Goal: Communication & Community: Answer question/provide support

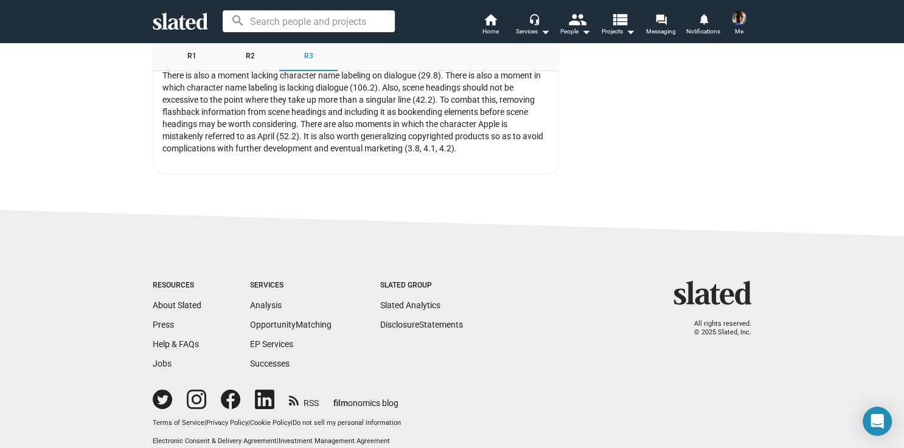
scroll to position [3155, 0]
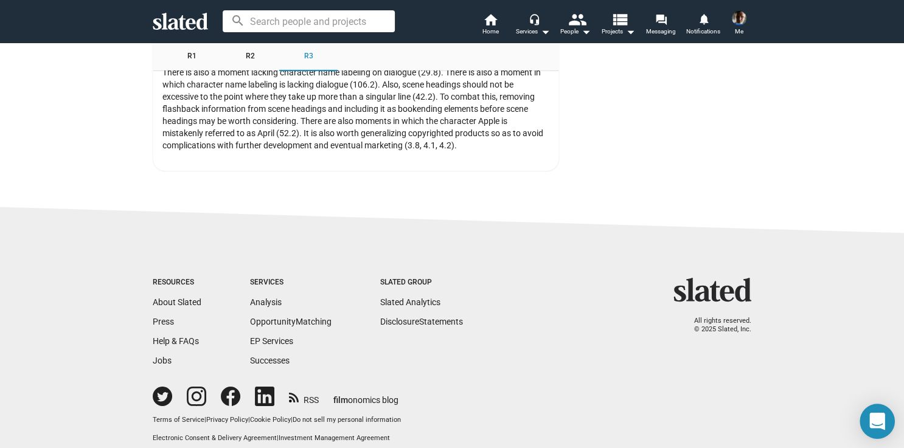
click at [877, 423] on icon "Open Intercom Messenger" at bounding box center [876, 422] width 15 height 18
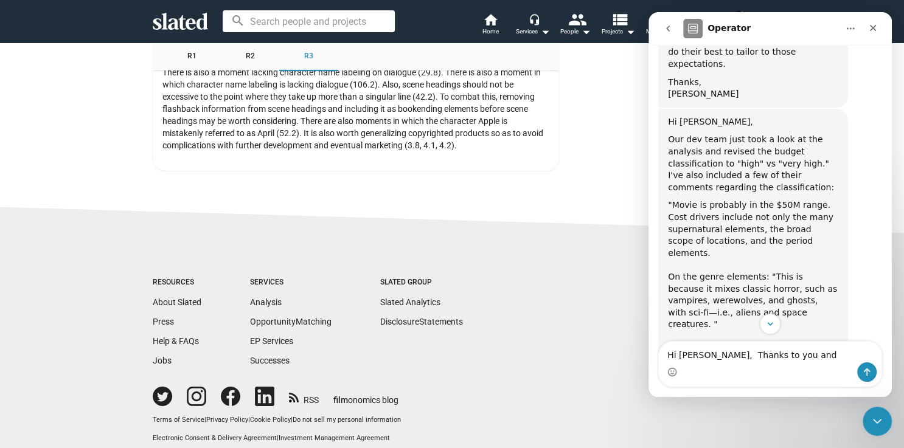
scroll to position [1450, 0]
click at [718, 356] on textarea "Hi [PERSON_NAME], Thanks to you and" at bounding box center [770, 352] width 223 height 21
click at [805, 358] on textarea "Hi [PERSON_NAME], My thanks to you and" at bounding box center [770, 352] width 223 height 21
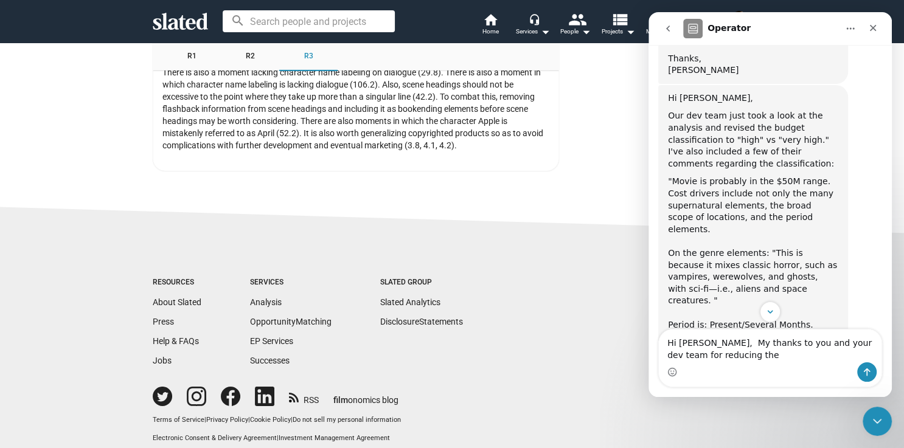
scroll to position [1473, 0]
drag, startPoint x: 720, startPoint y: 356, endPoint x: 676, endPoint y: 359, distance: 44.5
click at [676, 359] on textarea "Hi [PERSON_NAME], My thanks to you and your dev team for reducing the" at bounding box center [770, 346] width 223 height 33
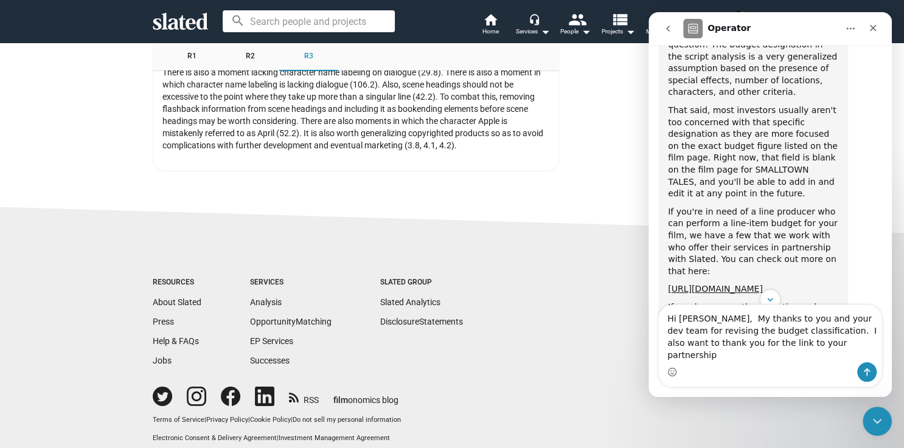
scroll to position [486, 0]
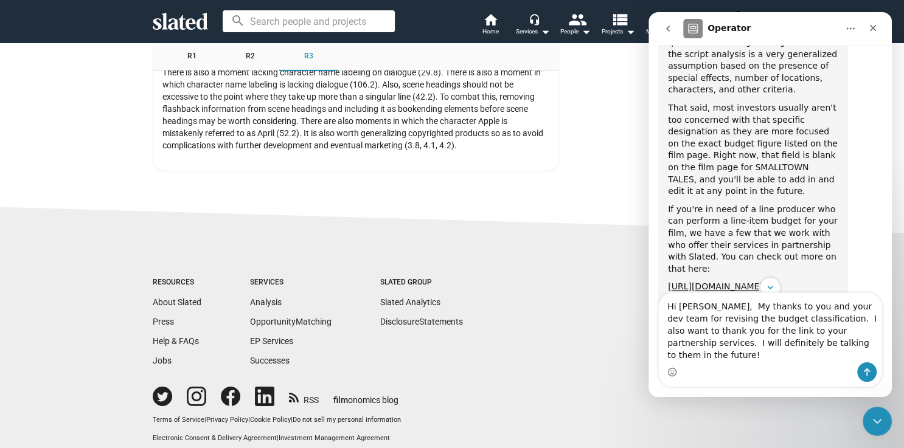
click at [818, 356] on textarea "Hi [PERSON_NAME], My thanks to you and your dev team for revising the budget cl…" at bounding box center [770, 327] width 223 height 69
click at [868, 356] on textarea "Hi [PERSON_NAME], My thanks to you and your dev team for revising the budget cl…" at bounding box center [770, 327] width 223 height 69
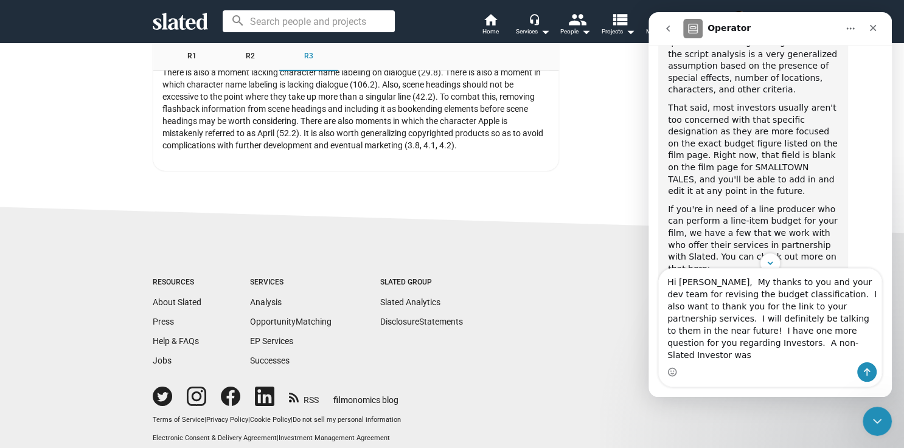
click at [676, 358] on textarea "Hi [PERSON_NAME], My thanks to you and your dev team for revising the budget cl…" at bounding box center [770, 316] width 223 height 94
click at [808, 358] on textarea "Hi [PERSON_NAME], My thanks to you and your dev team for revising the budget cl…" at bounding box center [770, 316] width 223 height 94
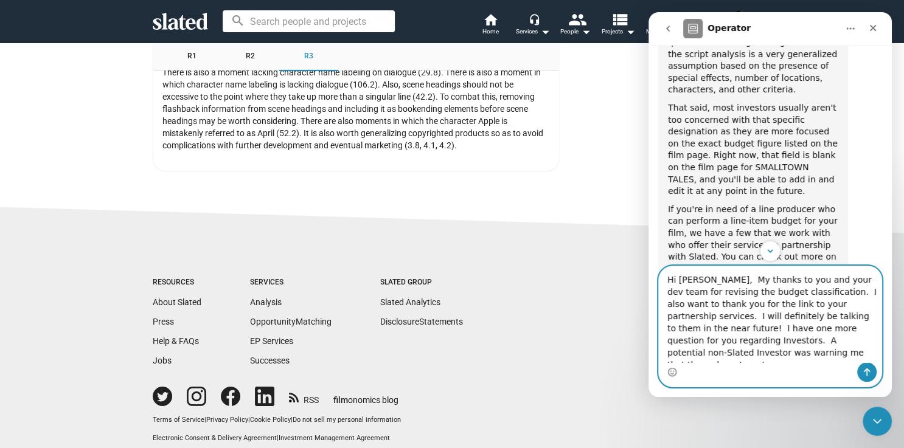
click at [711, 357] on textarea "Hi [PERSON_NAME], My thanks to you and your dev team for revising the budget cl…" at bounding box center [770, 314] width 223 height 96
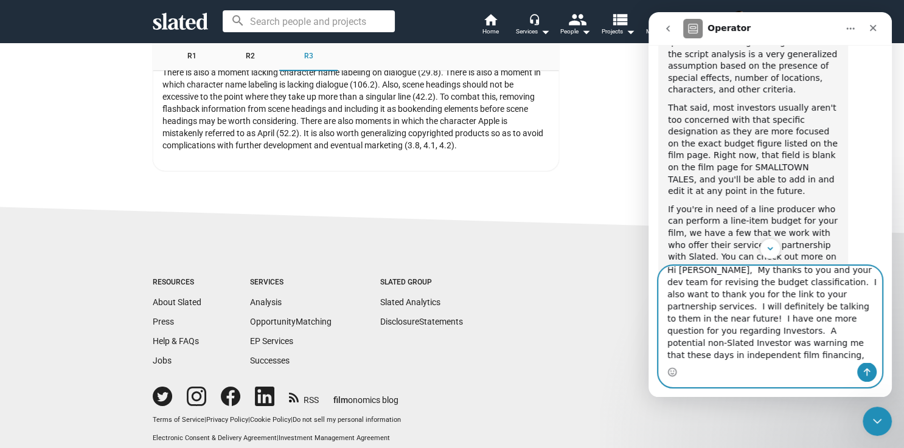
click at [713, 357] on textarea "Hi [PERSON_NAME], My thanks to you and your dev team for revising the budget cl…" at bounding box center [770, 314] width 223 height 96
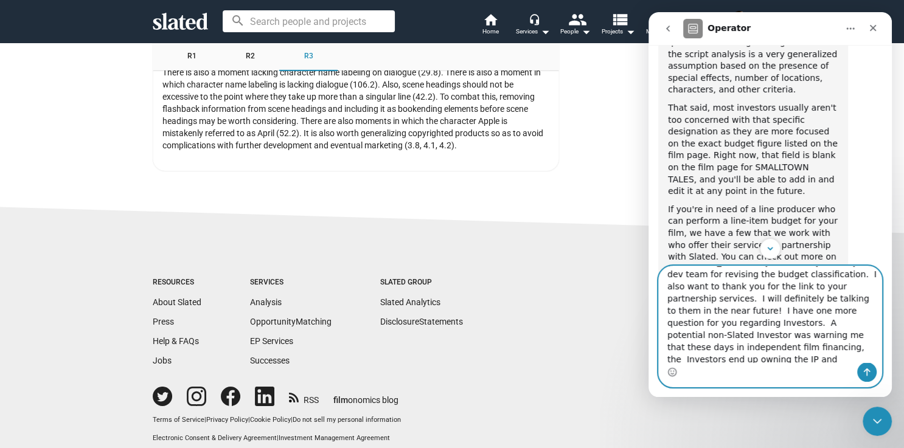
scroll to position [18, 0]
drag, startPoint x: 870, startPoint y: 311, endPoint x: 790, endPoint y: 316, distance: 79.8
click at [790, 316] on textarea "Hi [PERSON_NAME], My thanks to you and your dev team for revising the budget cl…" at bounding box center [770, 314] width 223 height 96
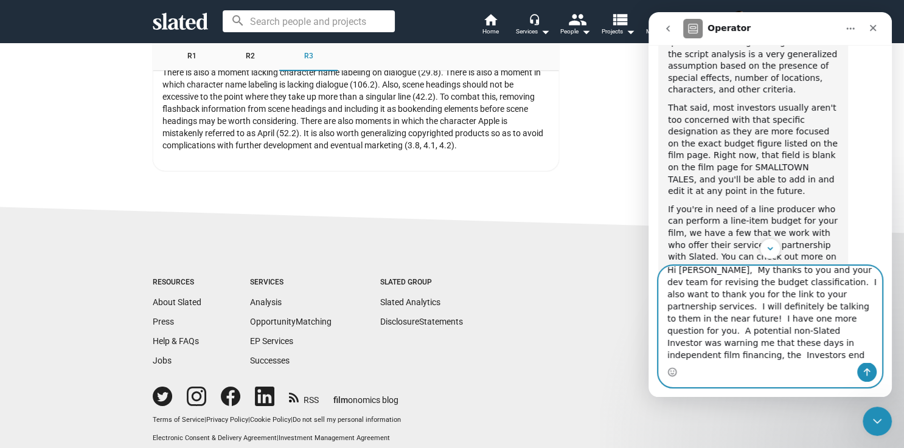
drag, startPoint x: 728, startPoint y: 331, endPoint x: 777, endPoint y: 330, distance: 48.7
click at [777, 330] on textarea "Hi [PERSON_NAME], My thanks to you and your dev team for revising the budget cl…" at bounding box center [770, 314] width 223 height 96
click at [795, 344] on textarea "Hi [PERSON_NAME], My thanks to you and your dev team for revising the budget cl…" at bounding box center [770, 314] width 223 height 96
click at [808, 358] on textarea "Hi [PERSON_NAME], My thanks to you and your dev team for revising the budget cl…" at bounding box center [770, 314] width 223 height 96
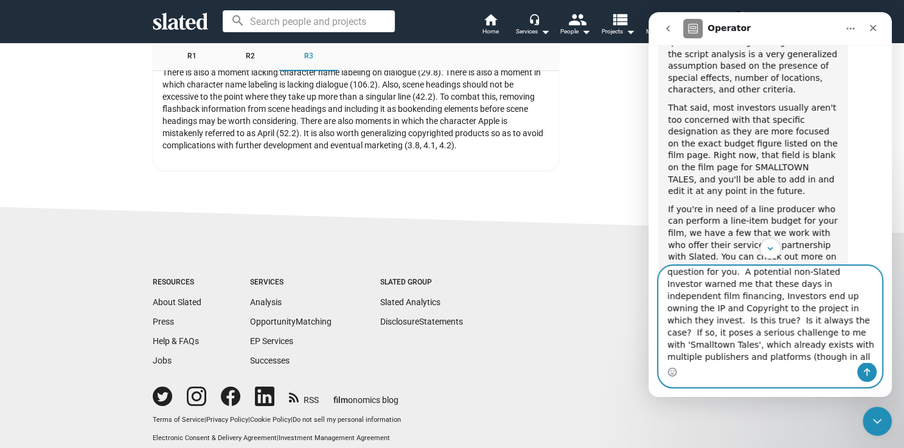
scroll to position [81, 0]
drag, startPoint x: 801, startPoint y: 359, endPoint x: 741, endPoint y: 347, distance: 60.8
click at [741, 347] on textarea "Hi [PERSON_NAME], My thanks to you and your dev team for revising the budget cl…" at bounding box center [770, 314] width 223 height 96
type textarea "Hi [PERSON_NAME], My thanks to you and your dev team for revising the budget cl…"
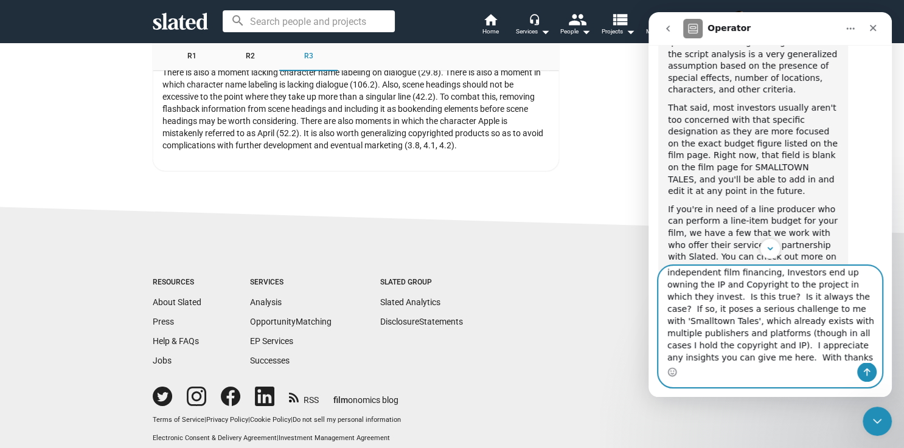
scroll to position [0, 0]
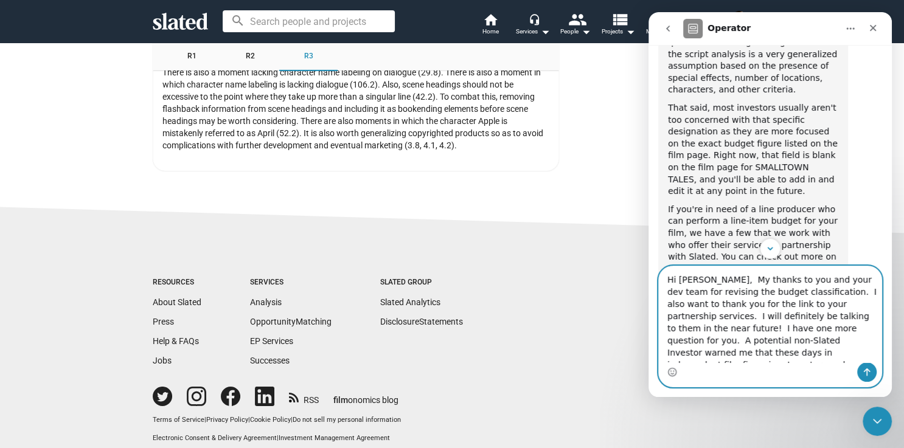
click at [718, 280] on textarea "Hi [PERSON_NAME], My thanks to you and your dev team for revising the budget cl…" at bounding box center [770, 314] width 223 height 96
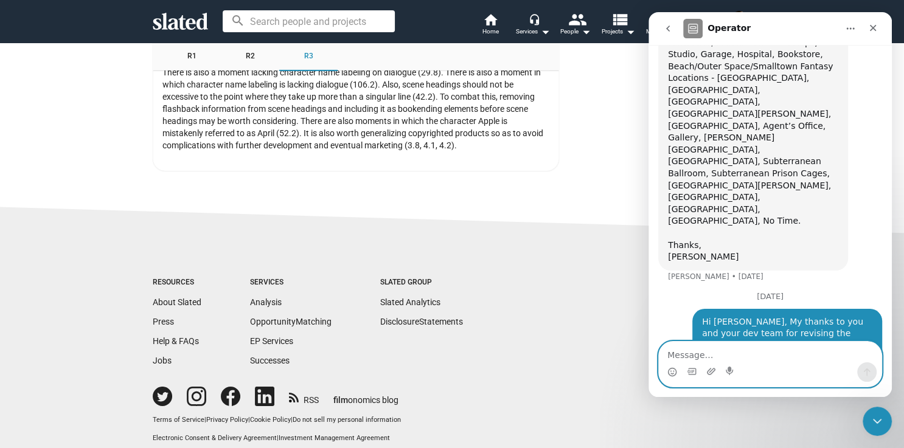
scroll to position [1819, 0]
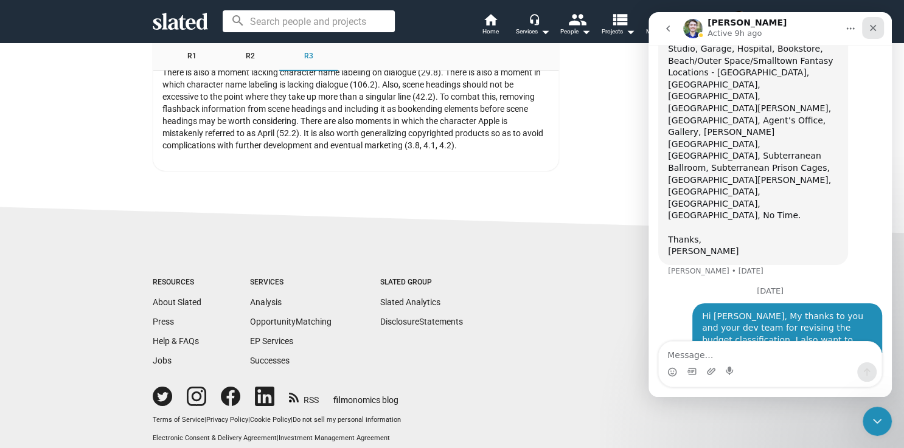
click at [876, 27] on icon "Close" at bounding box center [873, 28] width 10 height 10
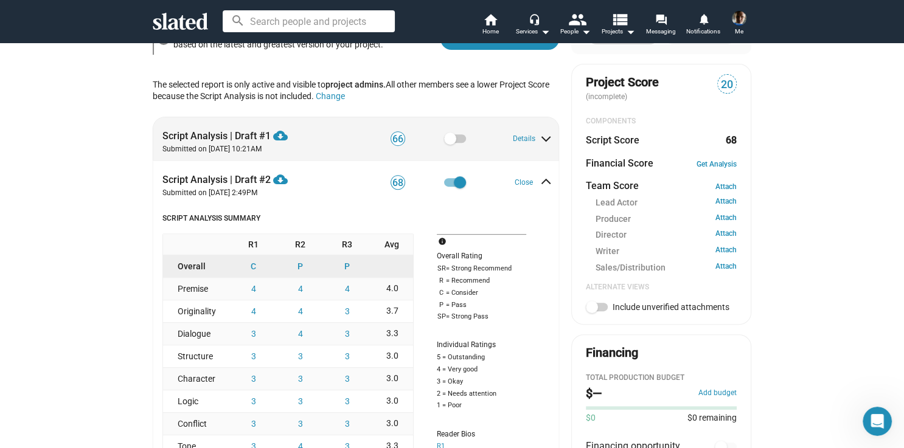
scroll to position [366, 0]
